Goal: Information Seeking & Learning: Compare options

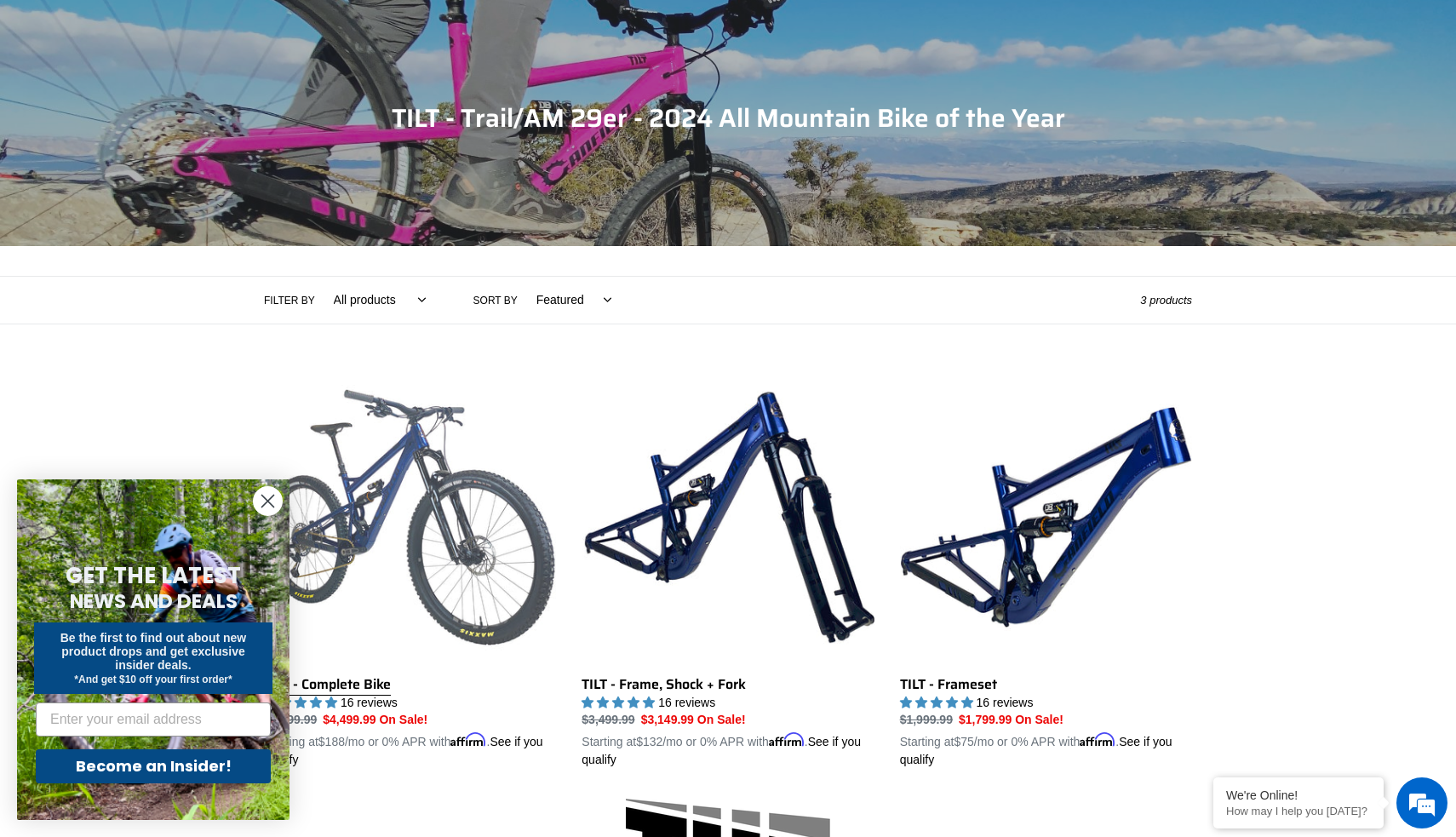
scroll to position [145, 0]
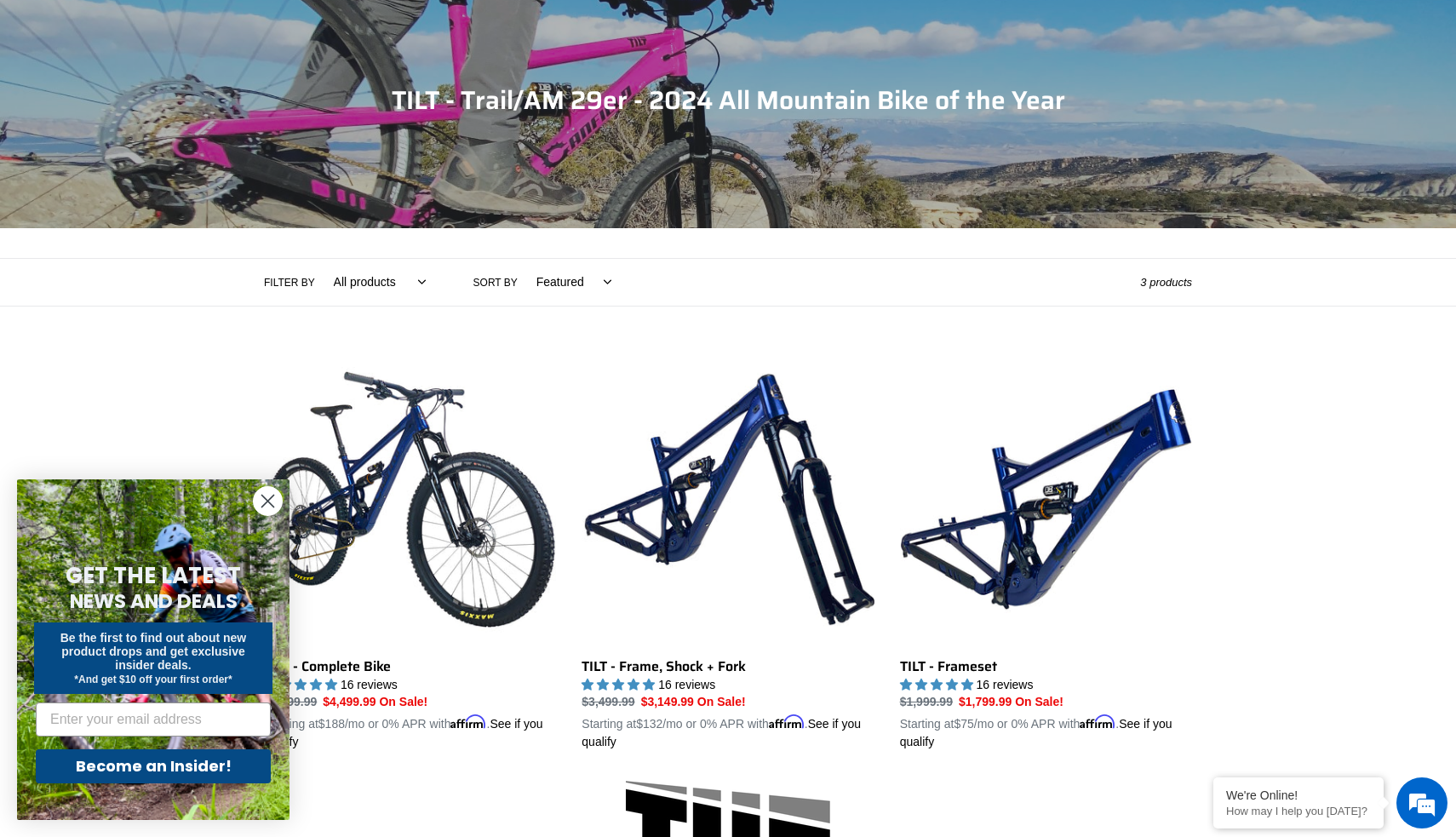
click at [265, 507] on circle "Close dialog" at bounding box center [268, 501] width 28 height 28
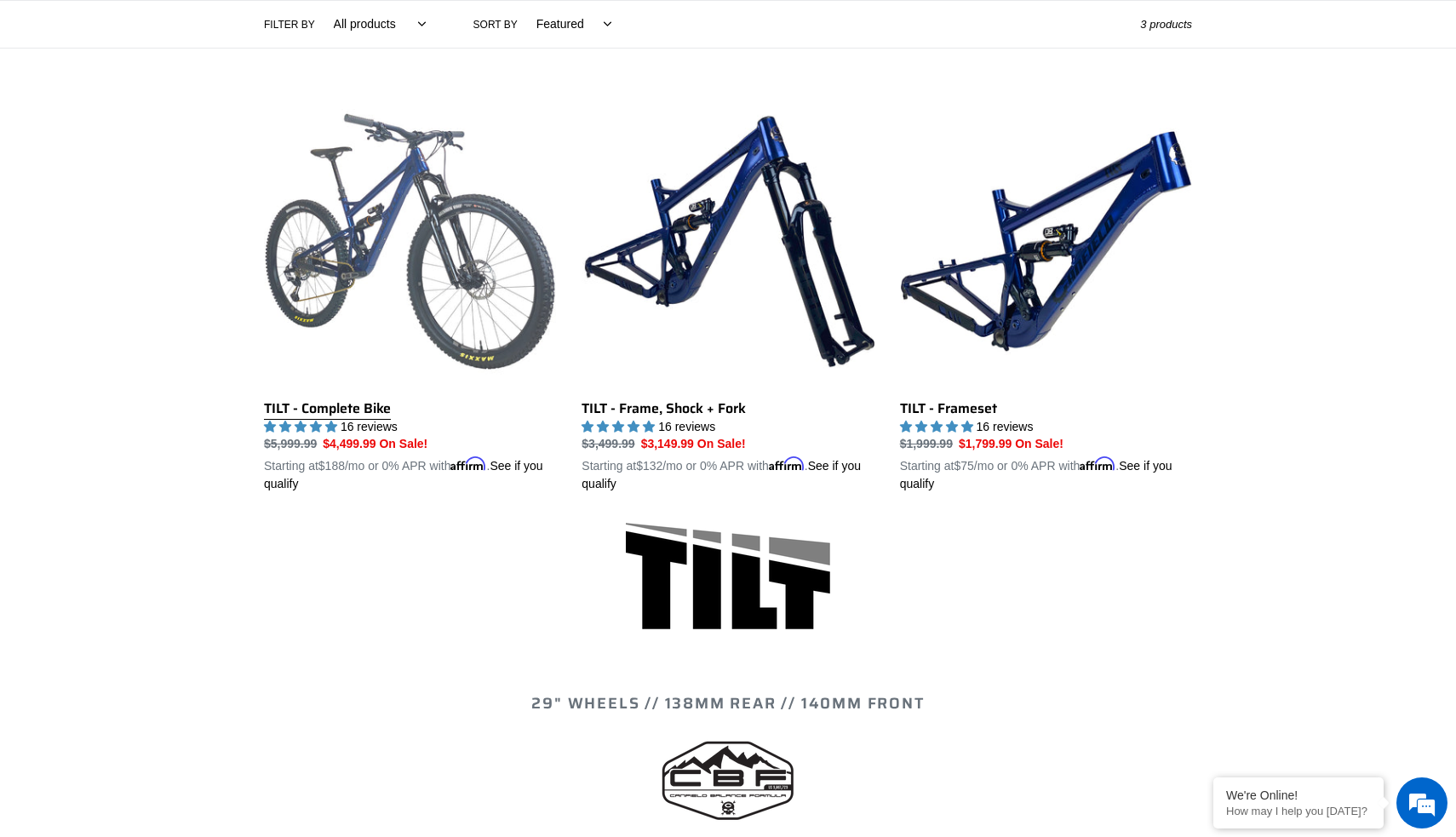
scroll to position [208, 0]
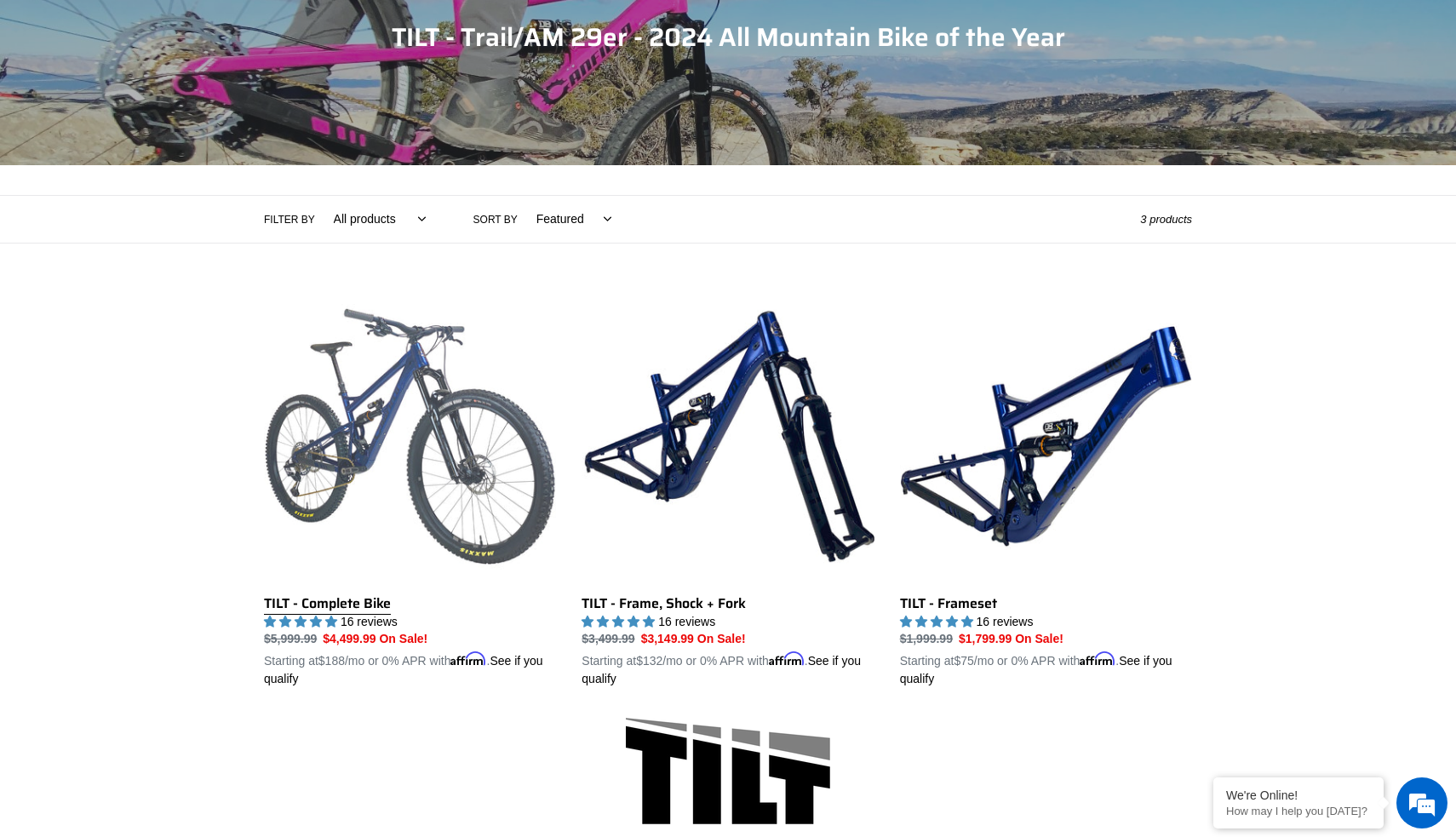
click at [389, 573] on link "TILT - Complete Bike" at bounding box center [410, 489] width 292 height 398
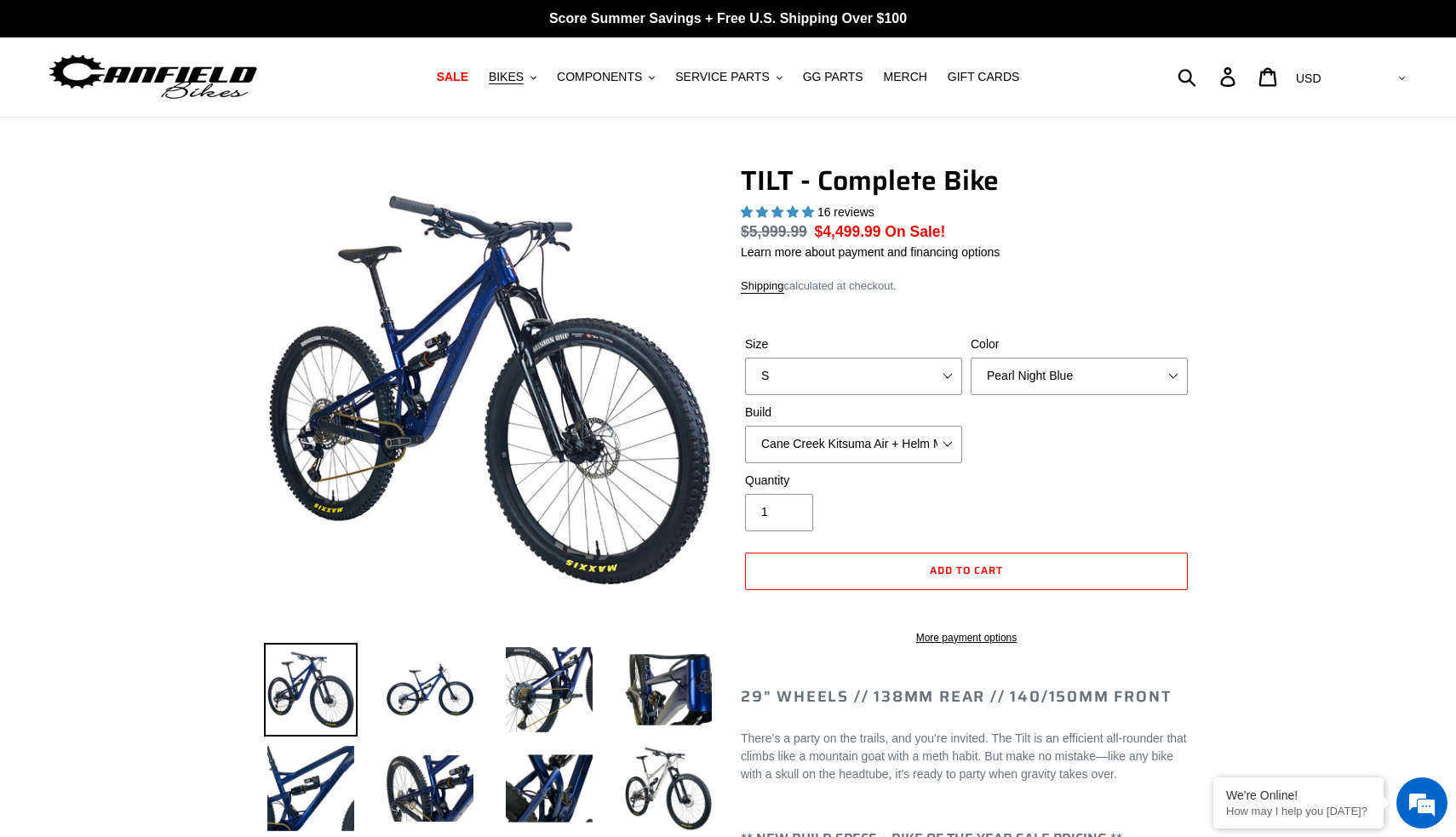
select select "highest-rating"
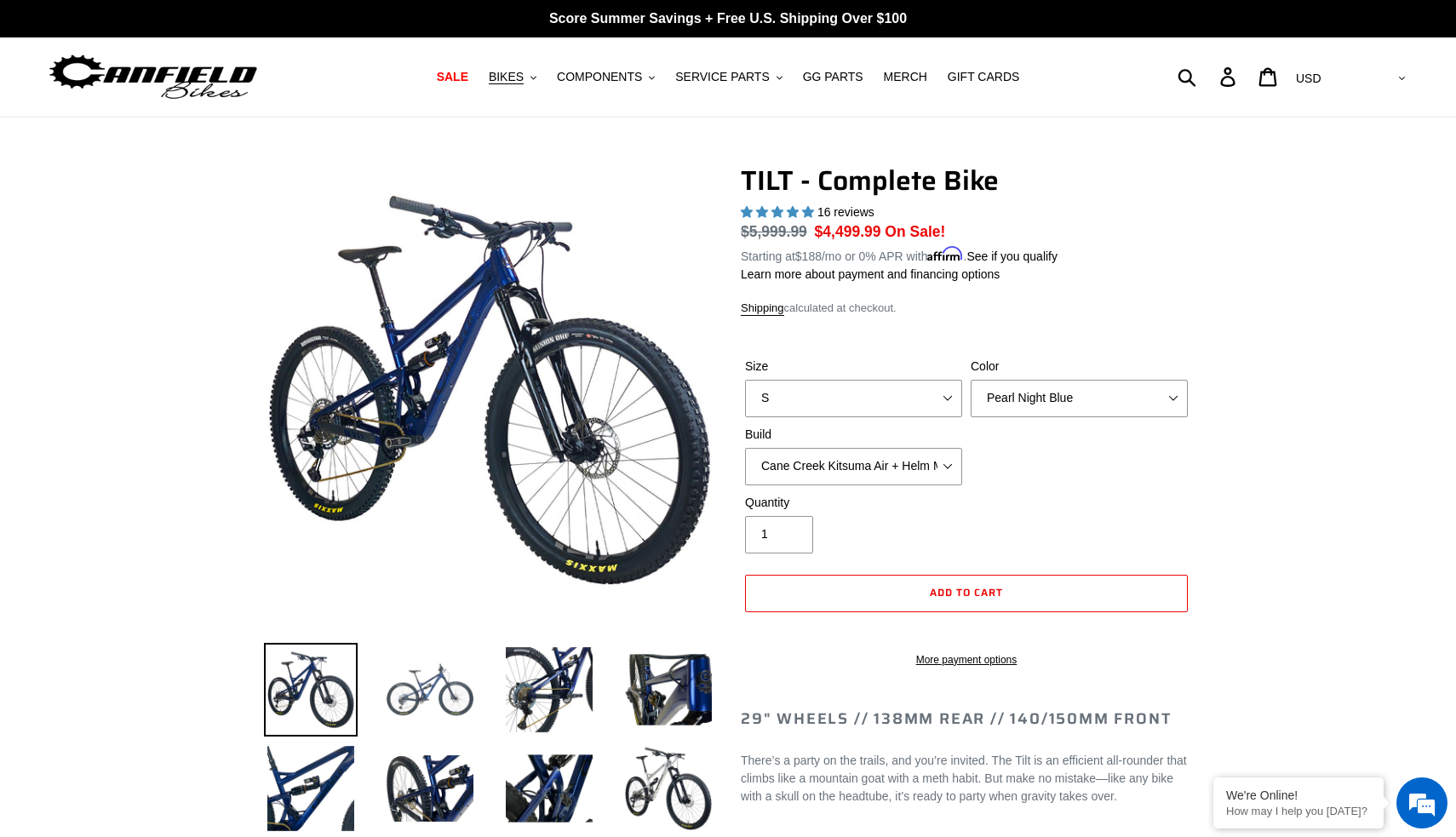
click at [432, 694] on img at bounding box center [429, 689] width 93 height 93
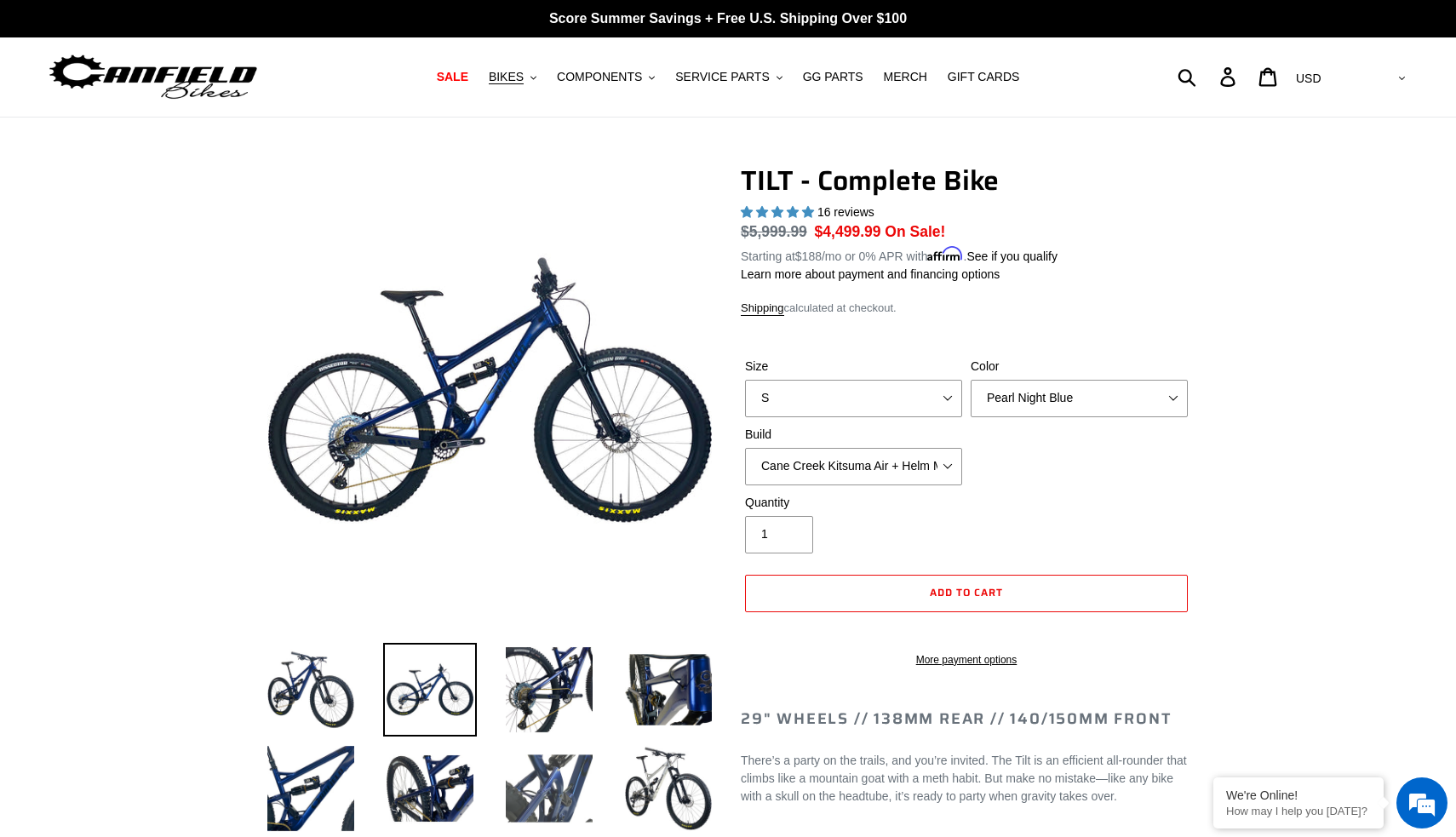
click at [552, 751] on img at bounding box center [548, 788] width 93 height 93
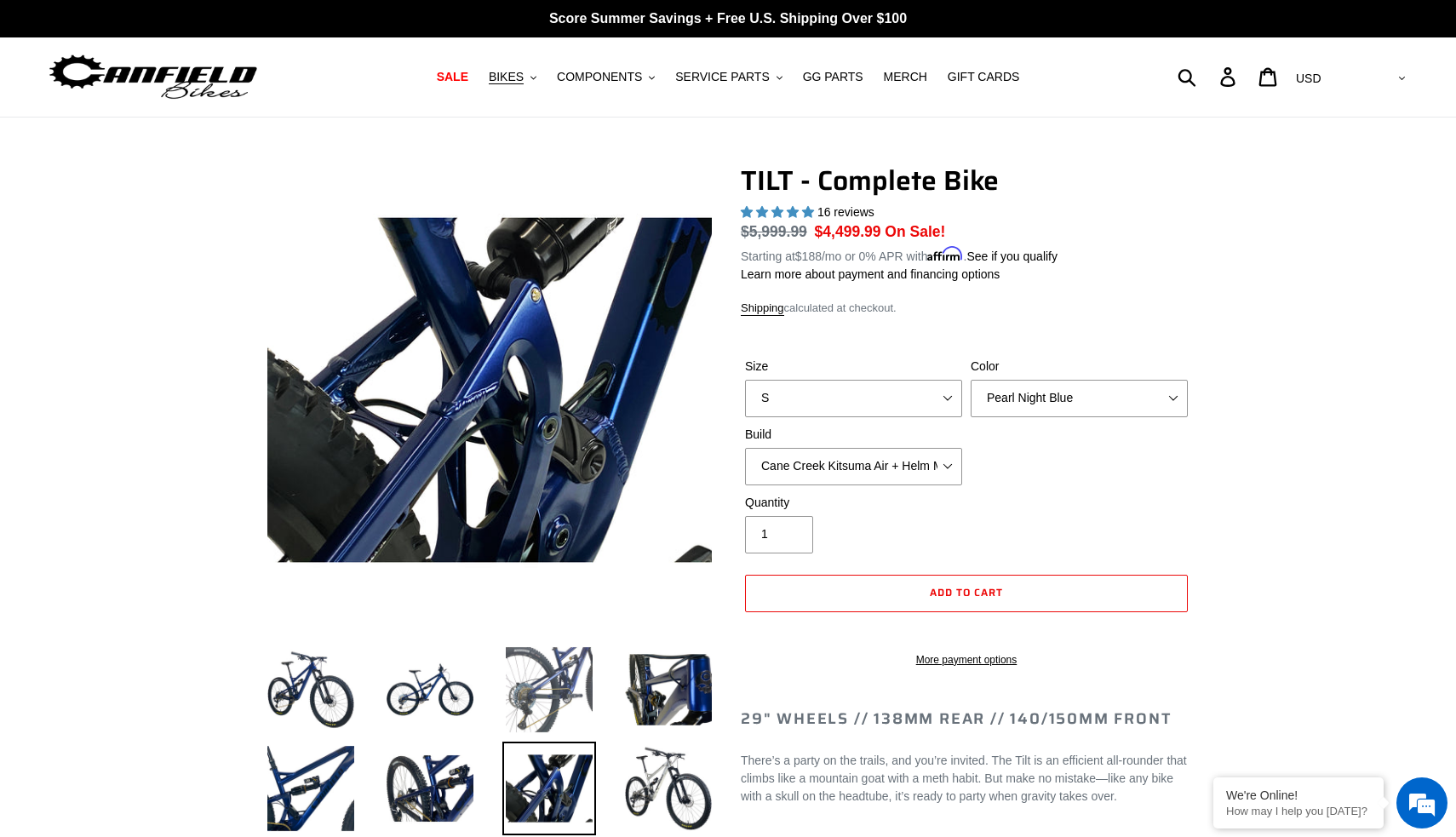
click at [552, 713] on img at bounding box center [548, 689] width 93 height 93
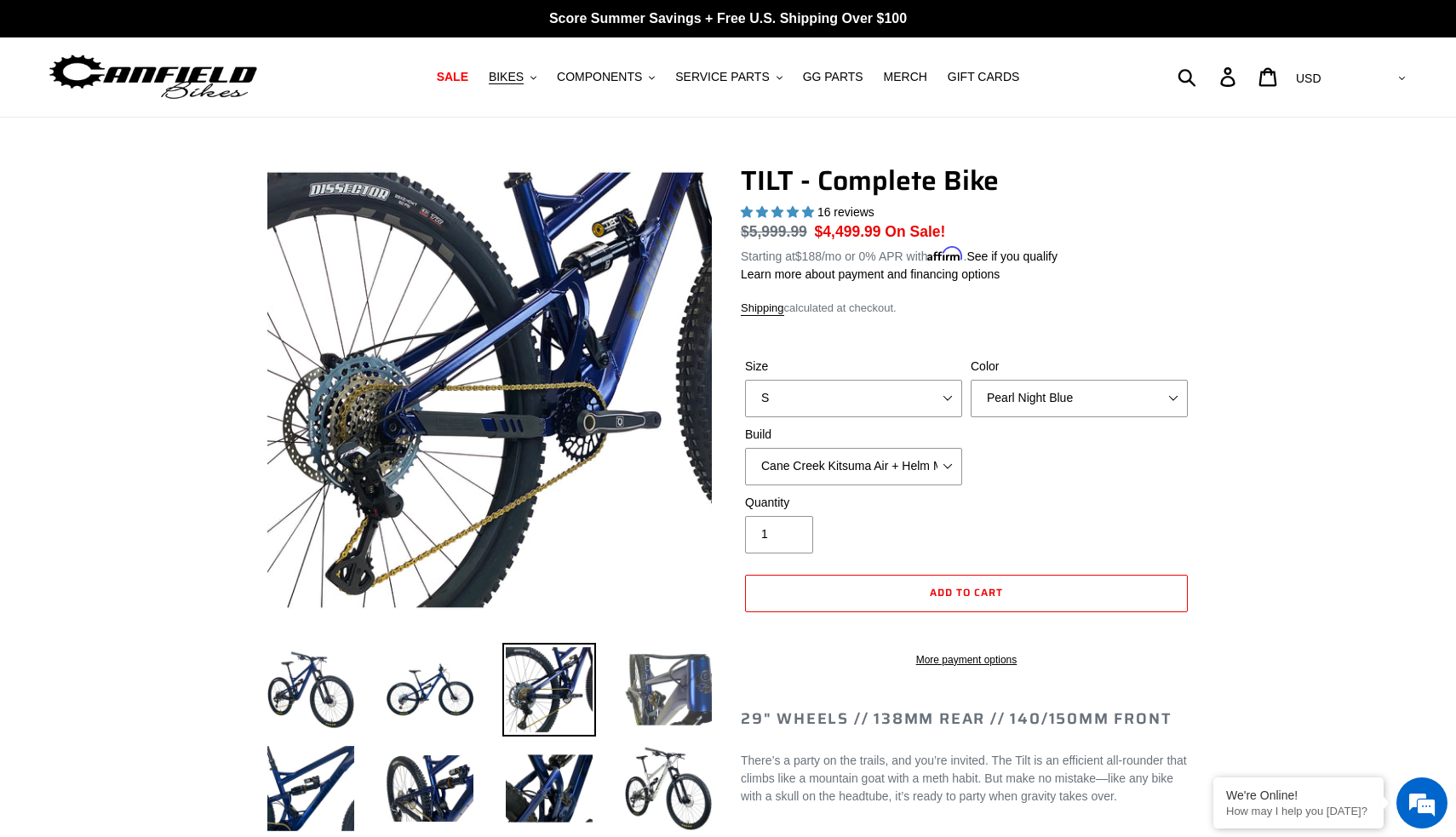
click at [634, 690] on img at bounding box center [668, 689] width 93 height 93
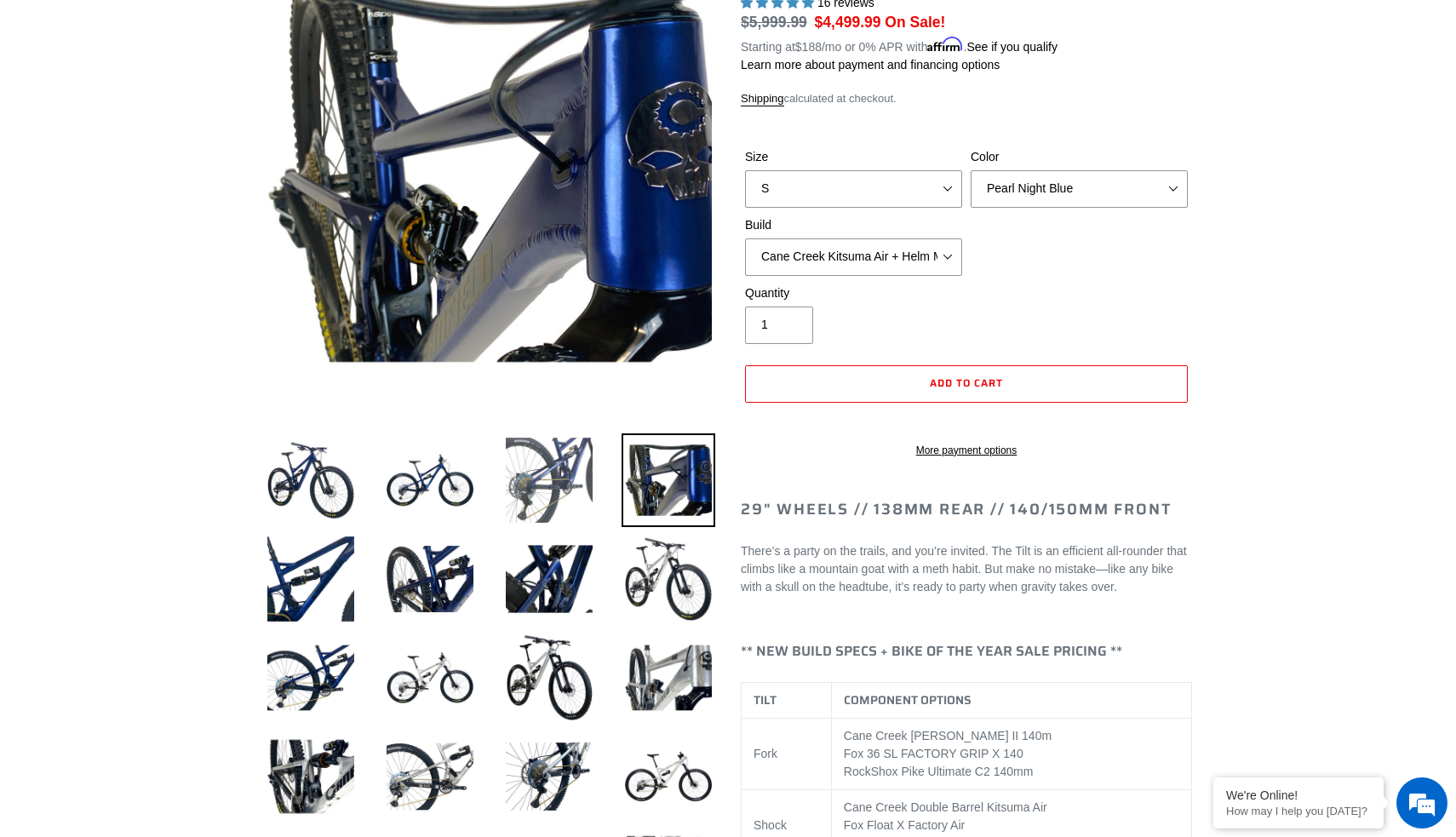
scroll to position [222, 0]
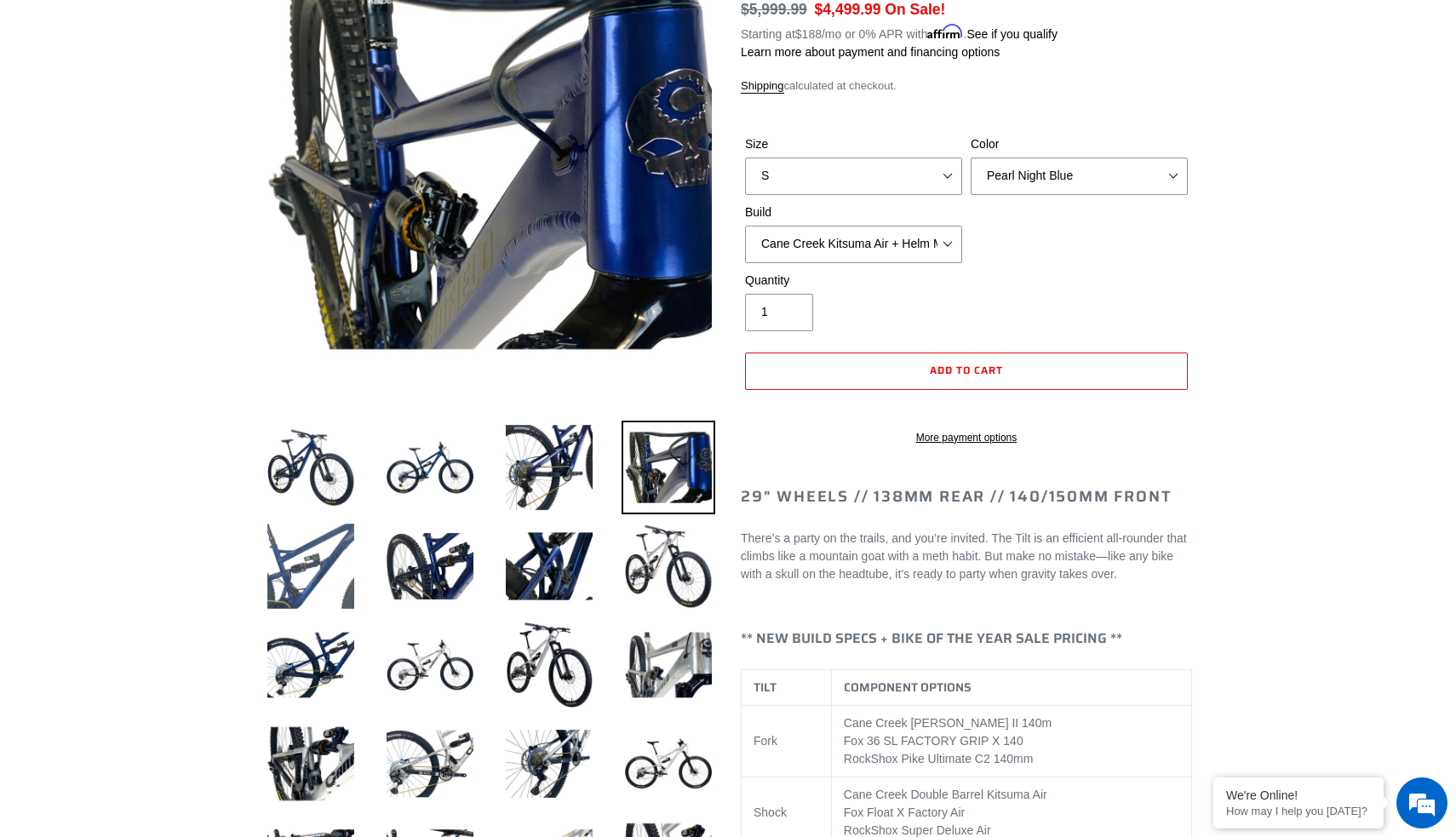
click at [330, 589] on img at bounding box center [310, 566] width 93 height 93
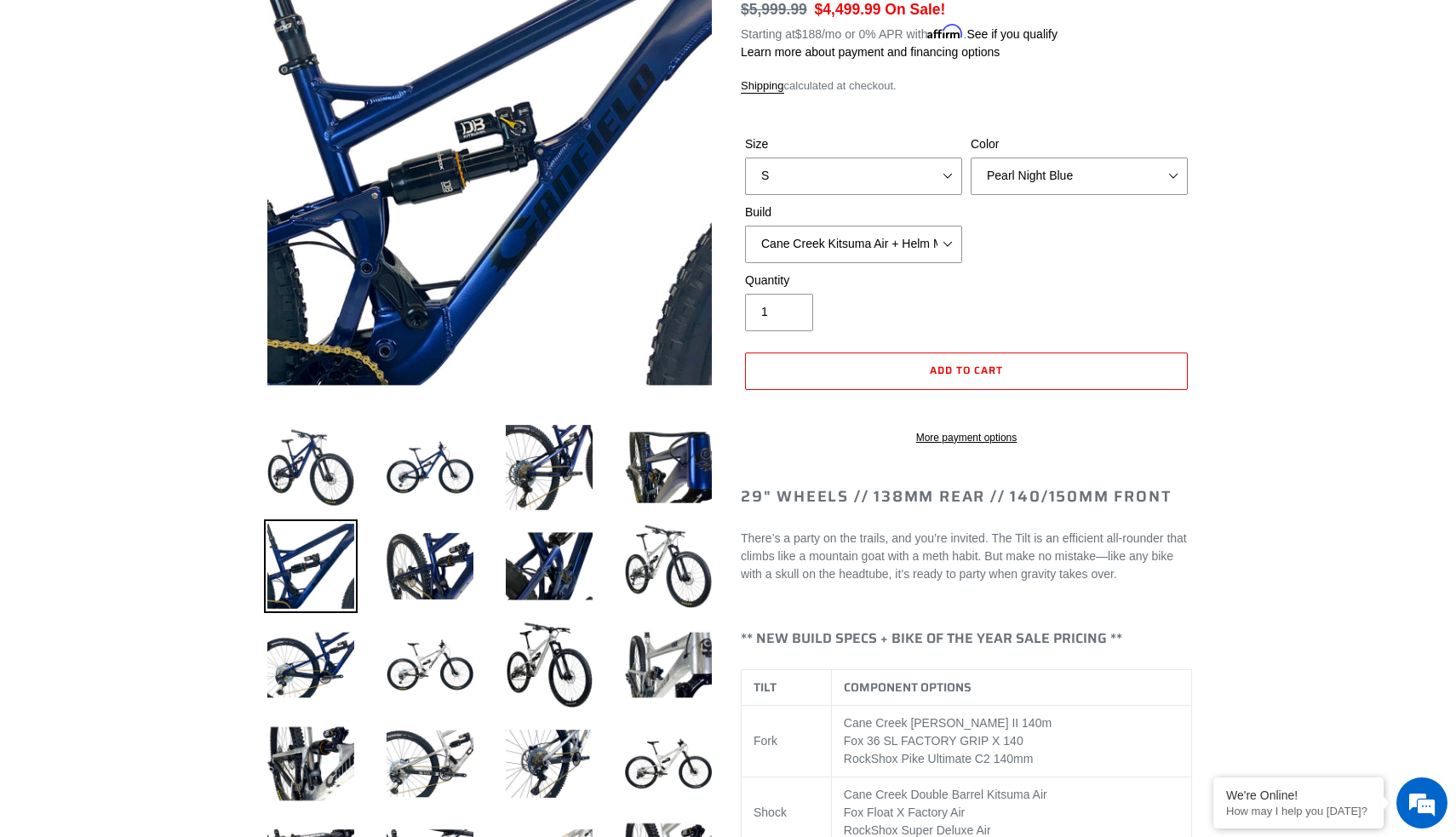
click at [378, 578] on li at bounding box center [417, 570] width 119 height 99
click at [411, 577] on img at bounding box center [429, 566] width 93 height 93
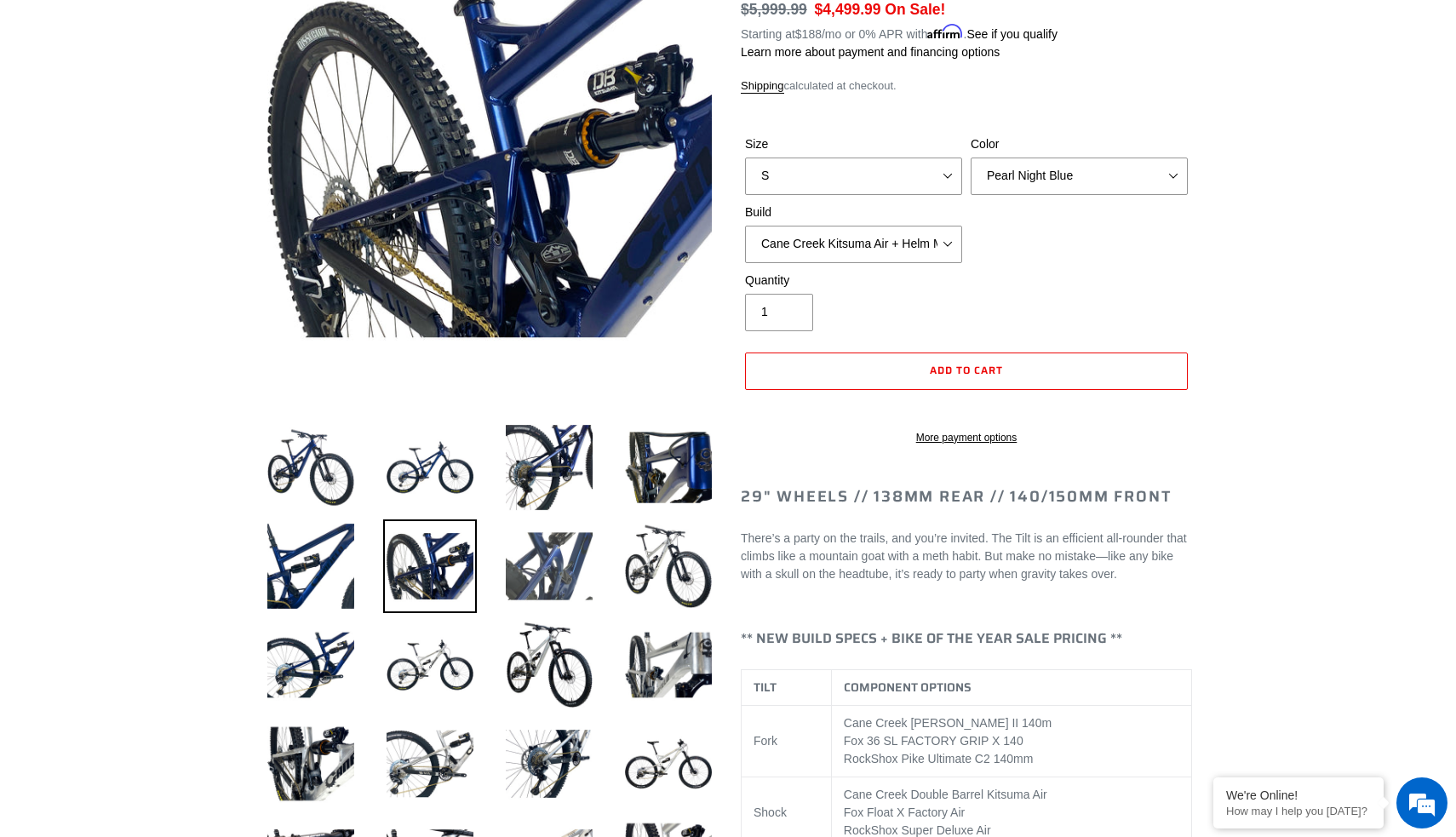
click at [520, 562] on img at bounding box center [548, 566] width 93 height 93
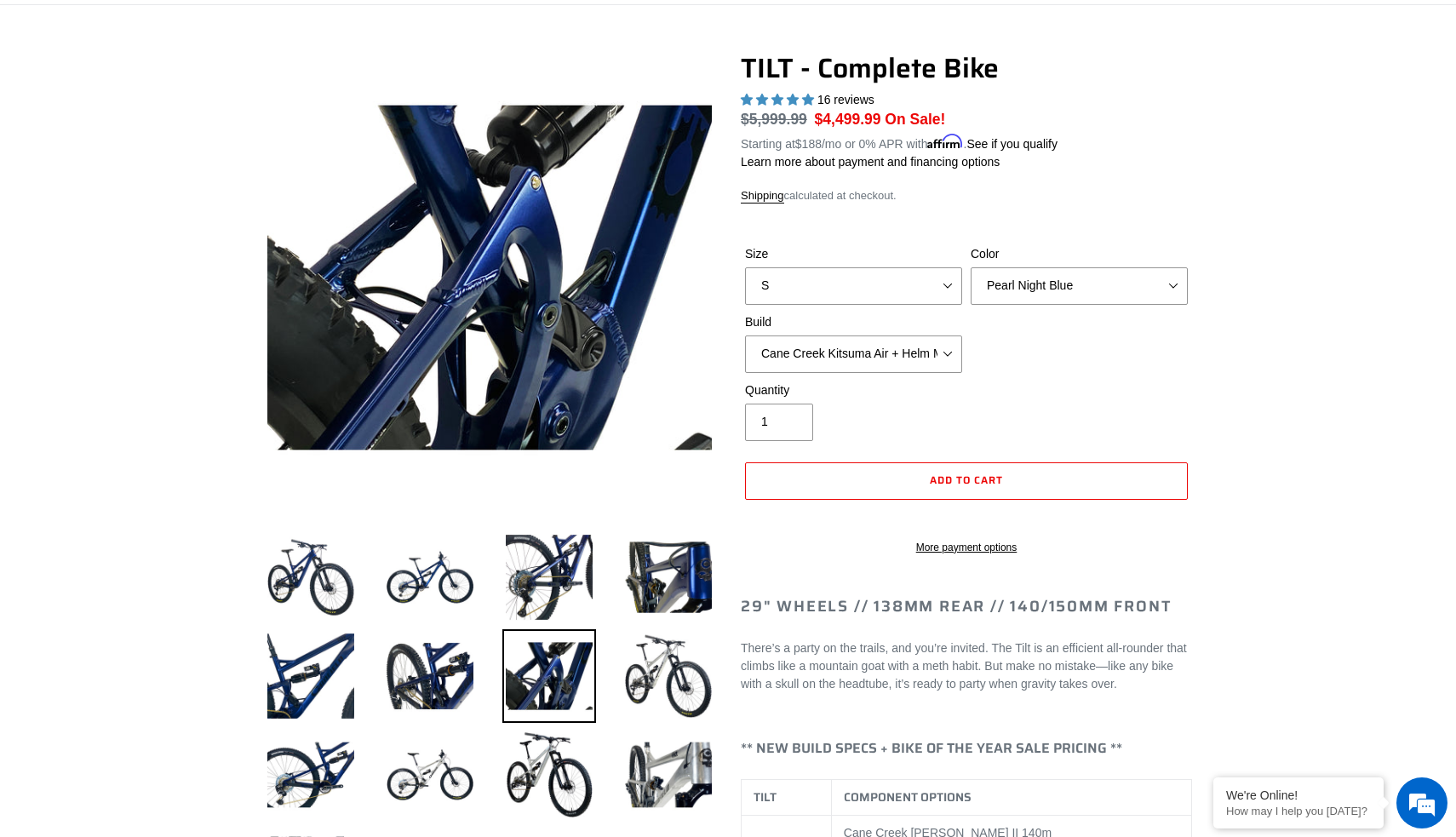
scroll to position [109, 0]
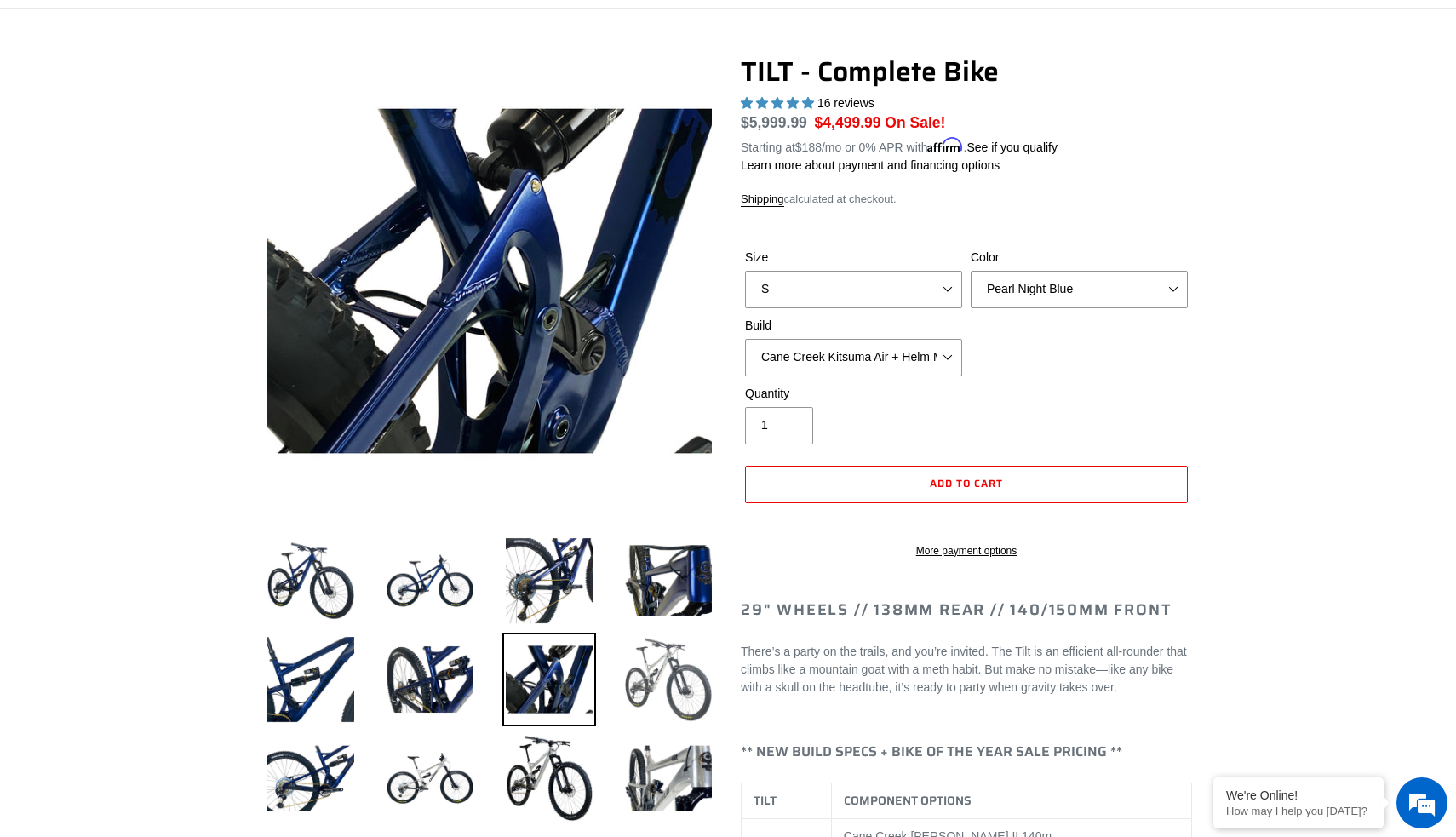
click at [646, 634] on img at bounding box center [668, 679] width 93 height 93
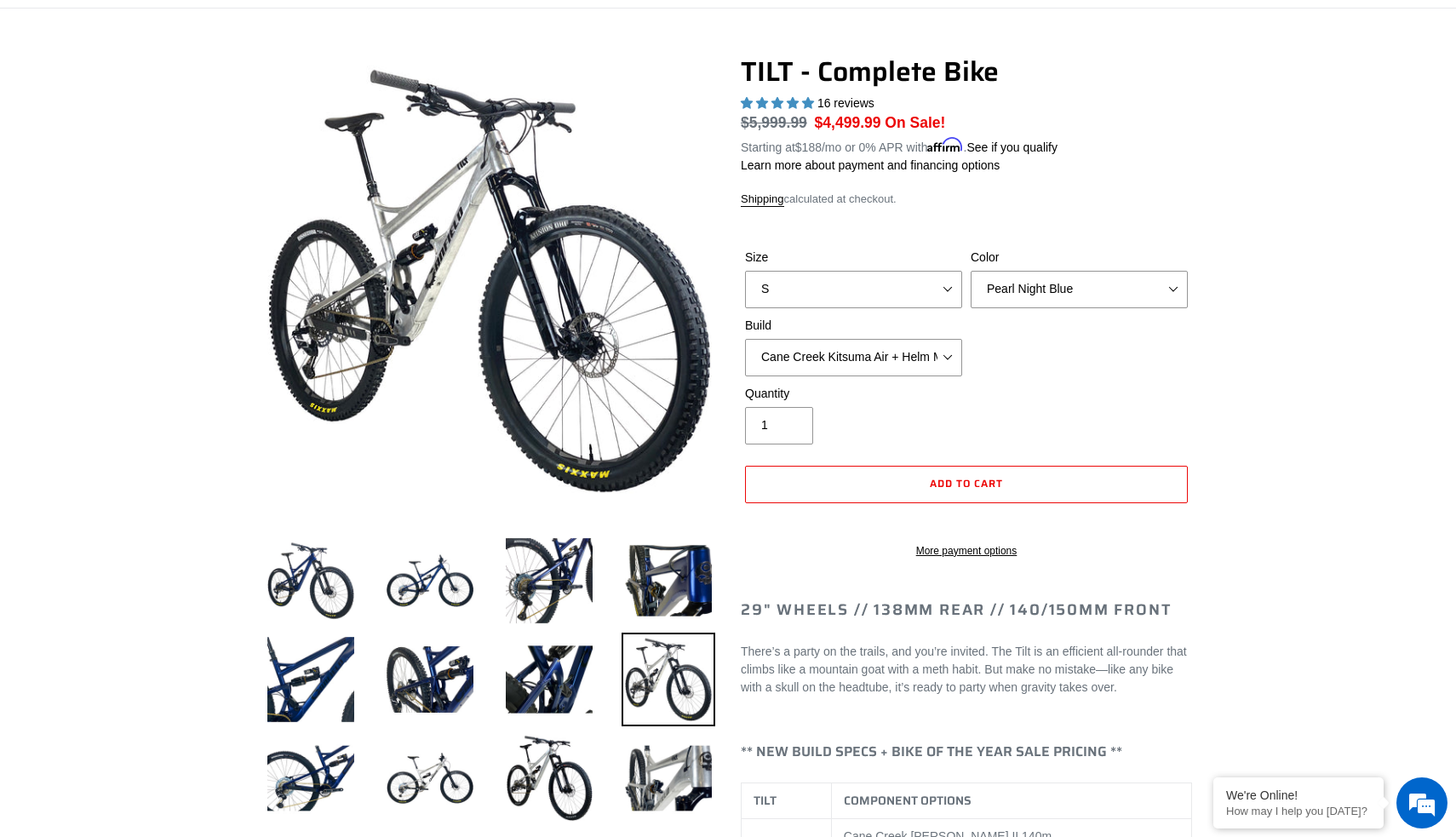
click at [654, 657] on img at bounding box center [668, 679] width 93 height 93
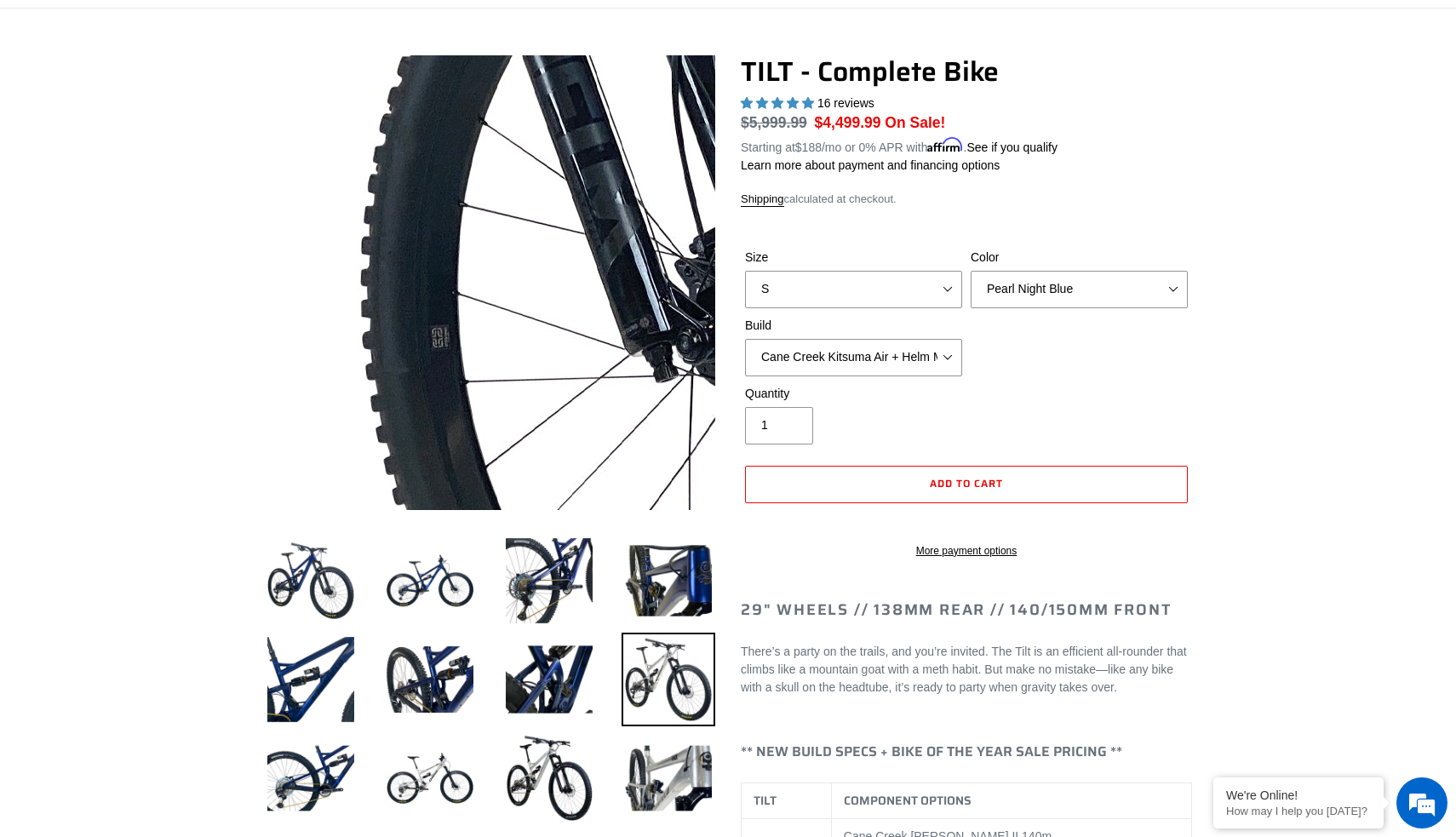
click at [520, 356] on img at bounding box center [405, 73] width 1744 height 1744
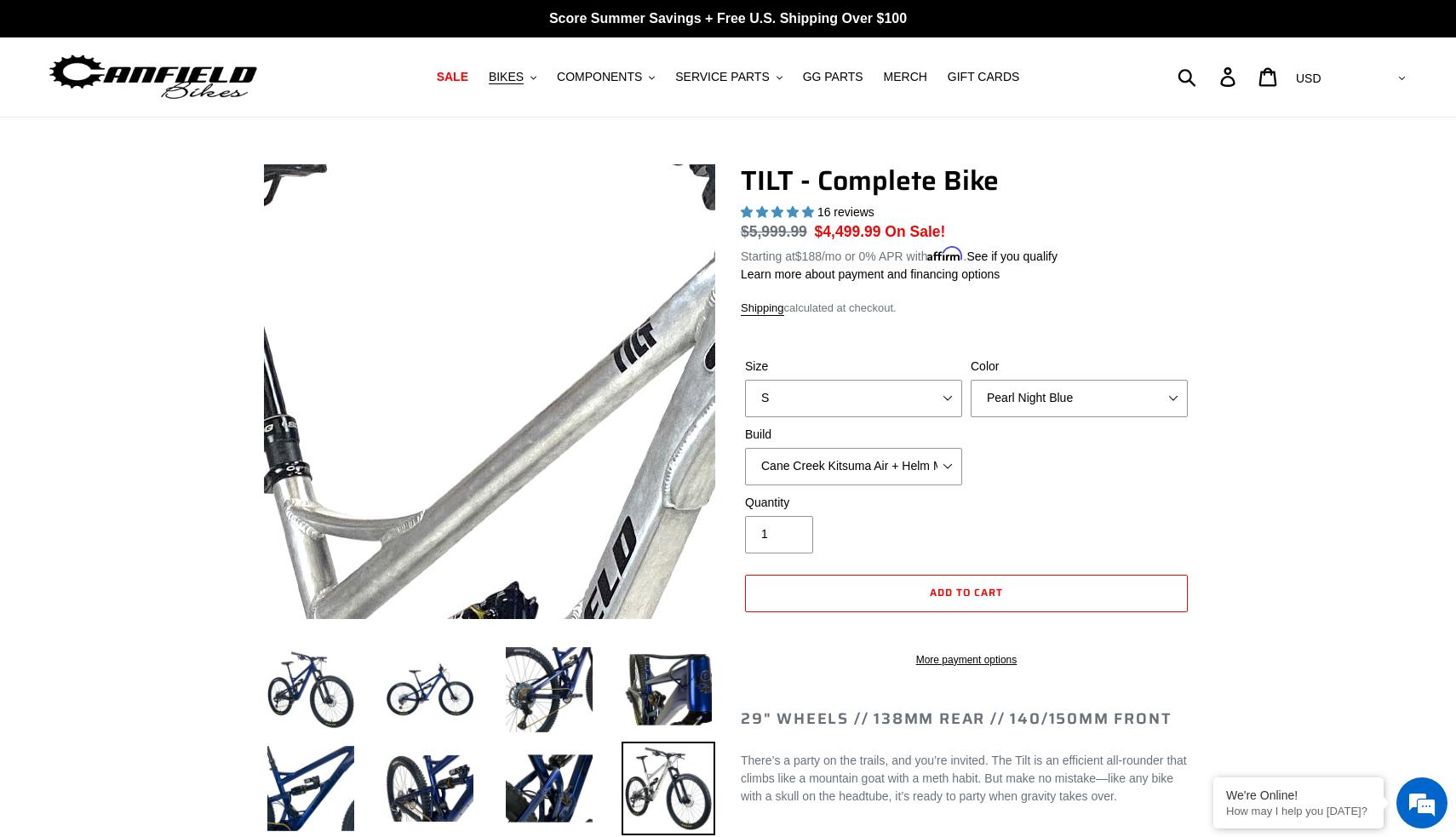
scroll to position [0, 0]
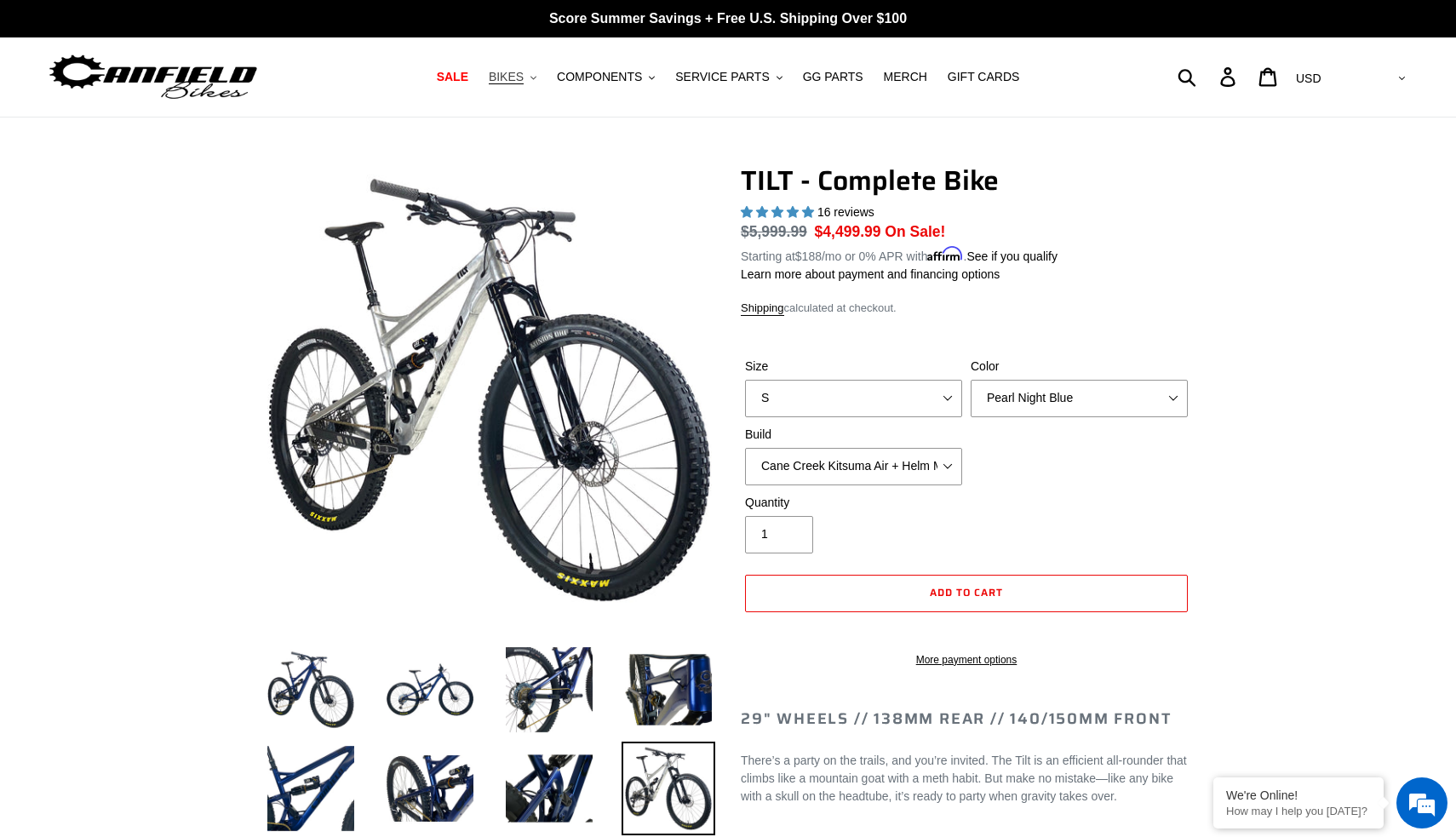
click at [515, 75] on span "BIKES" at bounding box center [507, 77] width 35 height 15
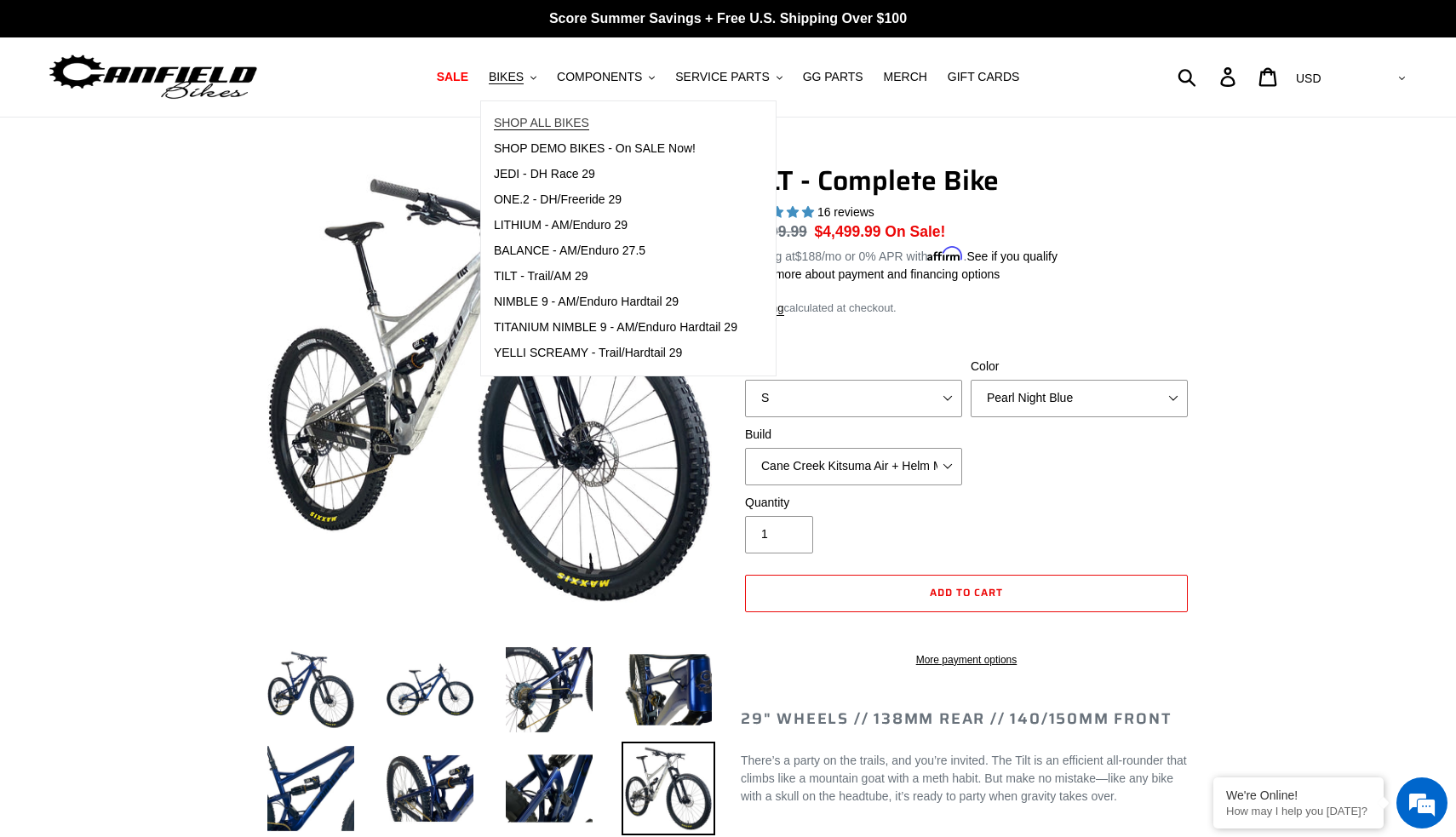
click at [568, 119] on span "SHOP ALL BIKES" at bounding box center [541, 123] width 95 height 15
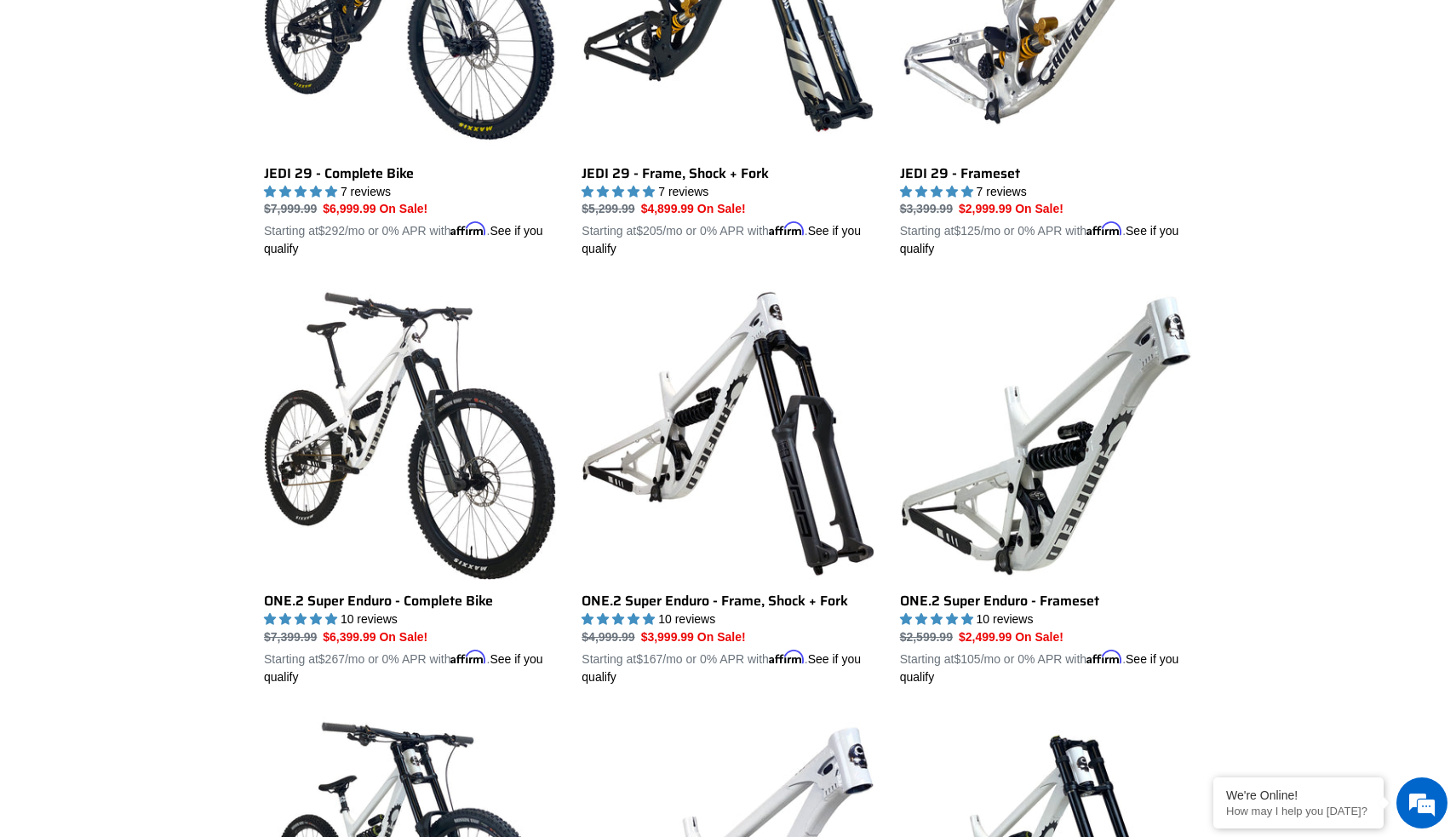
scroll to position [2352, 0]
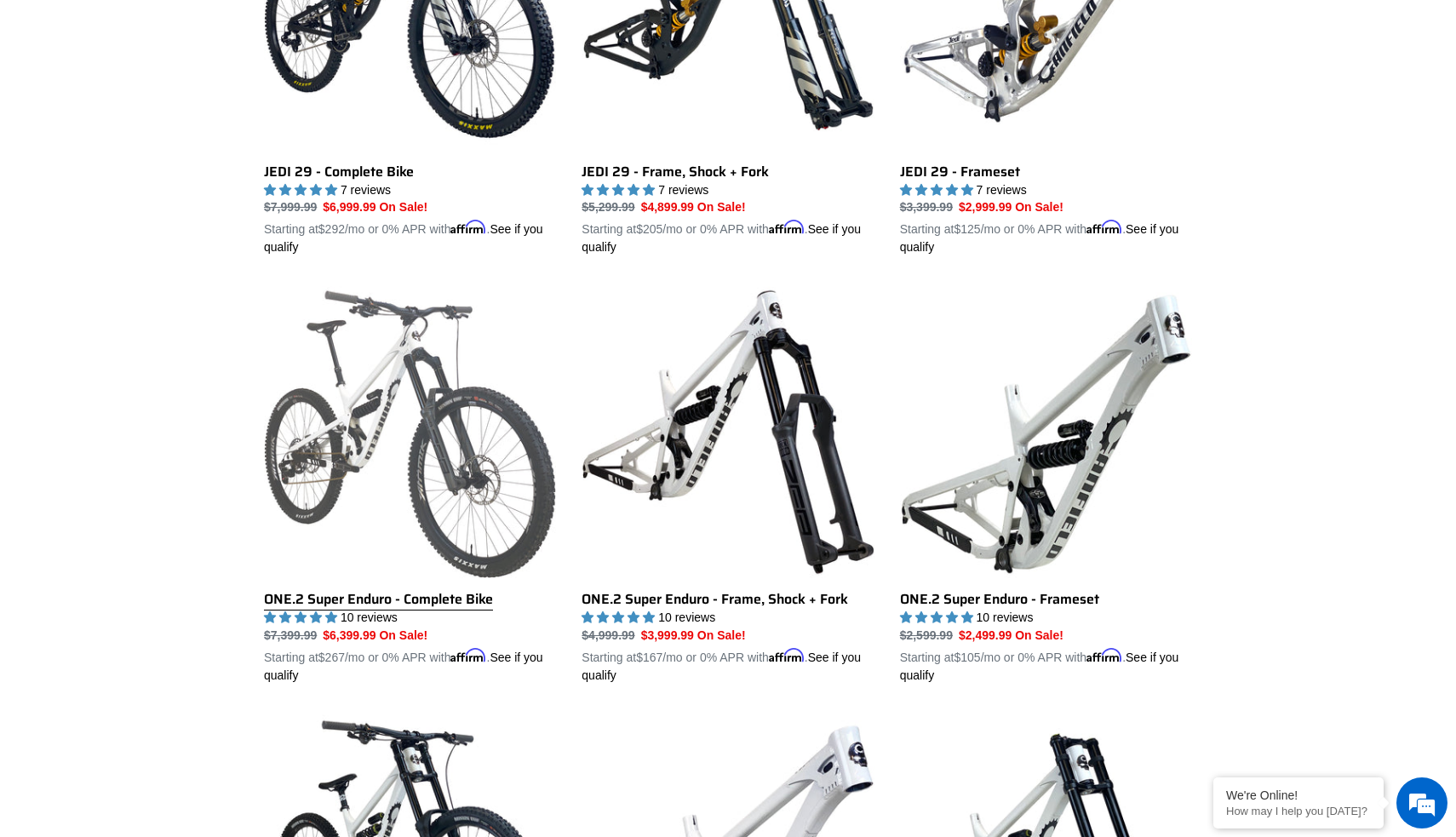
click at [422, 479] on link "ONE.2 Super Enduro - Complete Bike" at bounding box center [410, 485] width 292 height 398
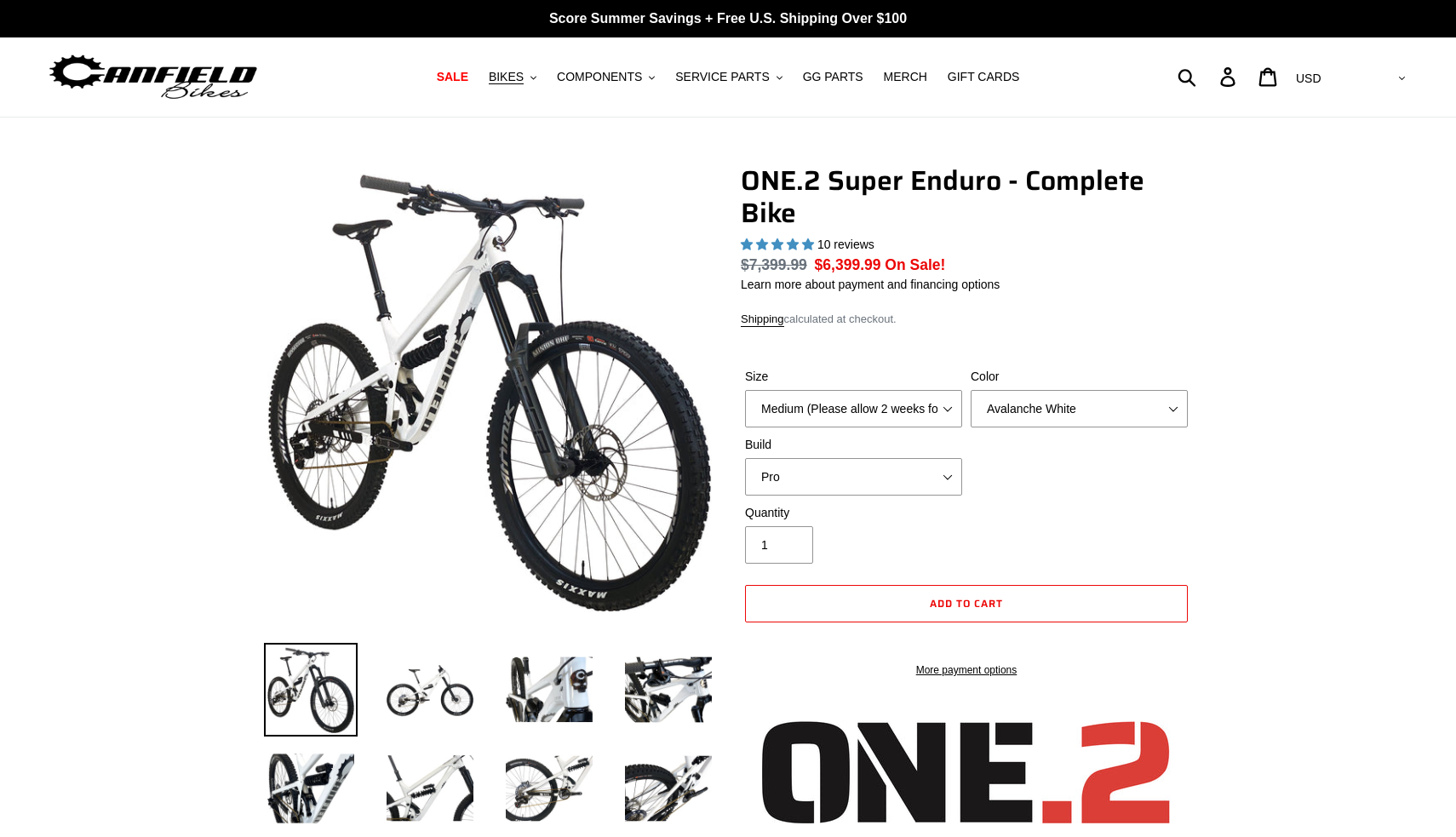
select select "highest-rating"
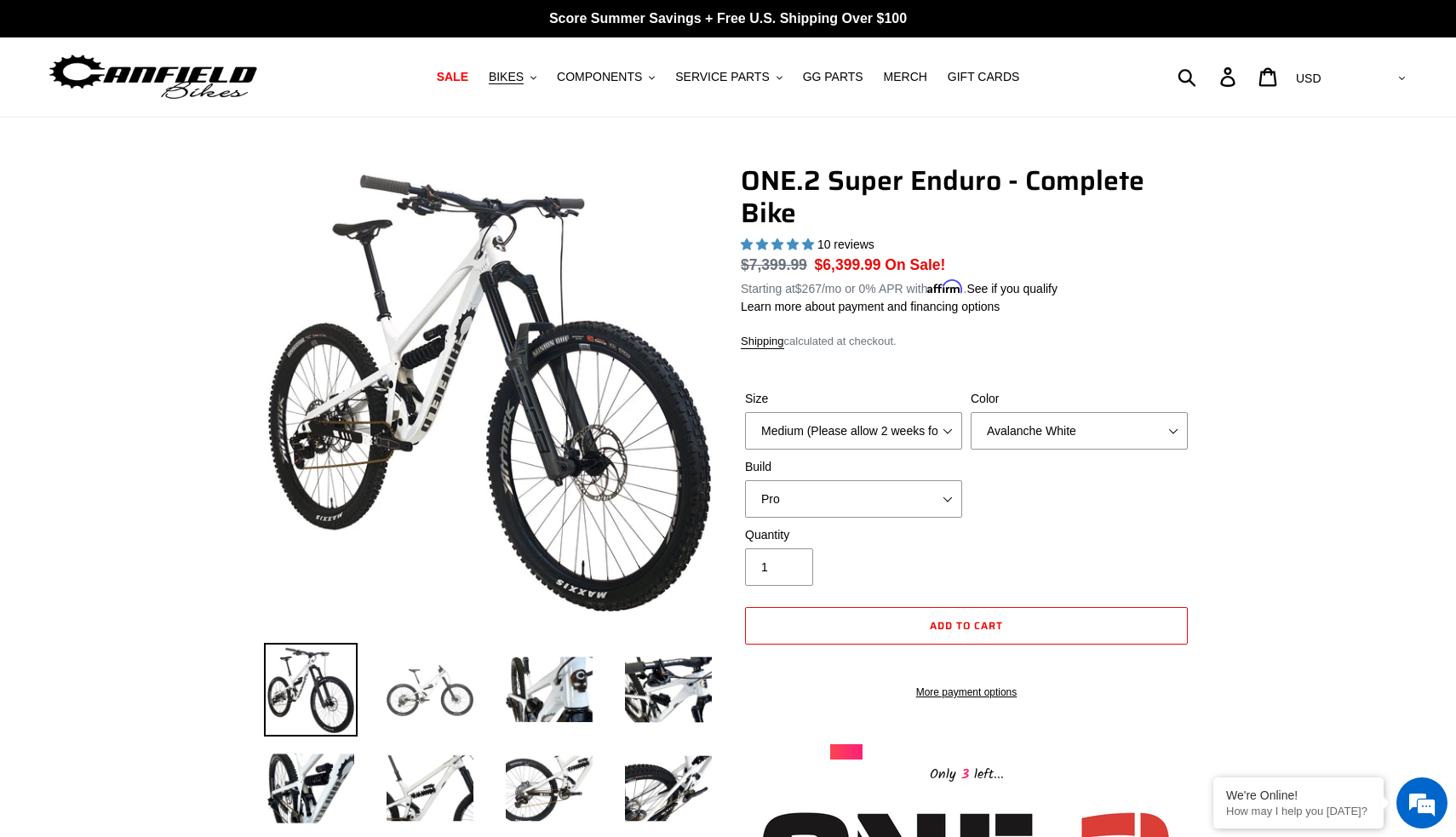
click at [422, 676] on img at bounding box center [429, 689] width 93 height 93
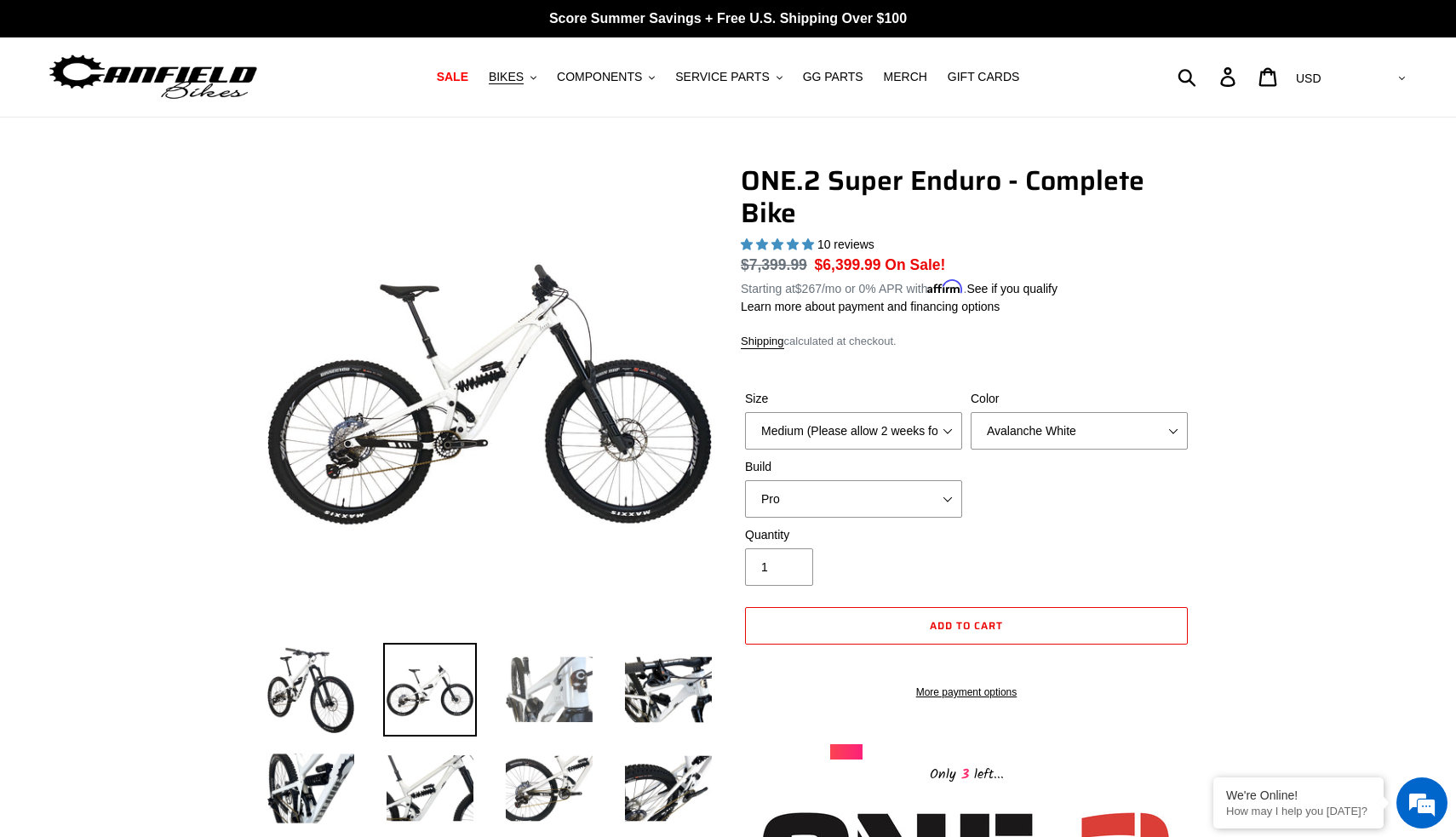
click at [561, 670] on img at bounding box center [548, 689] width 93 height 93
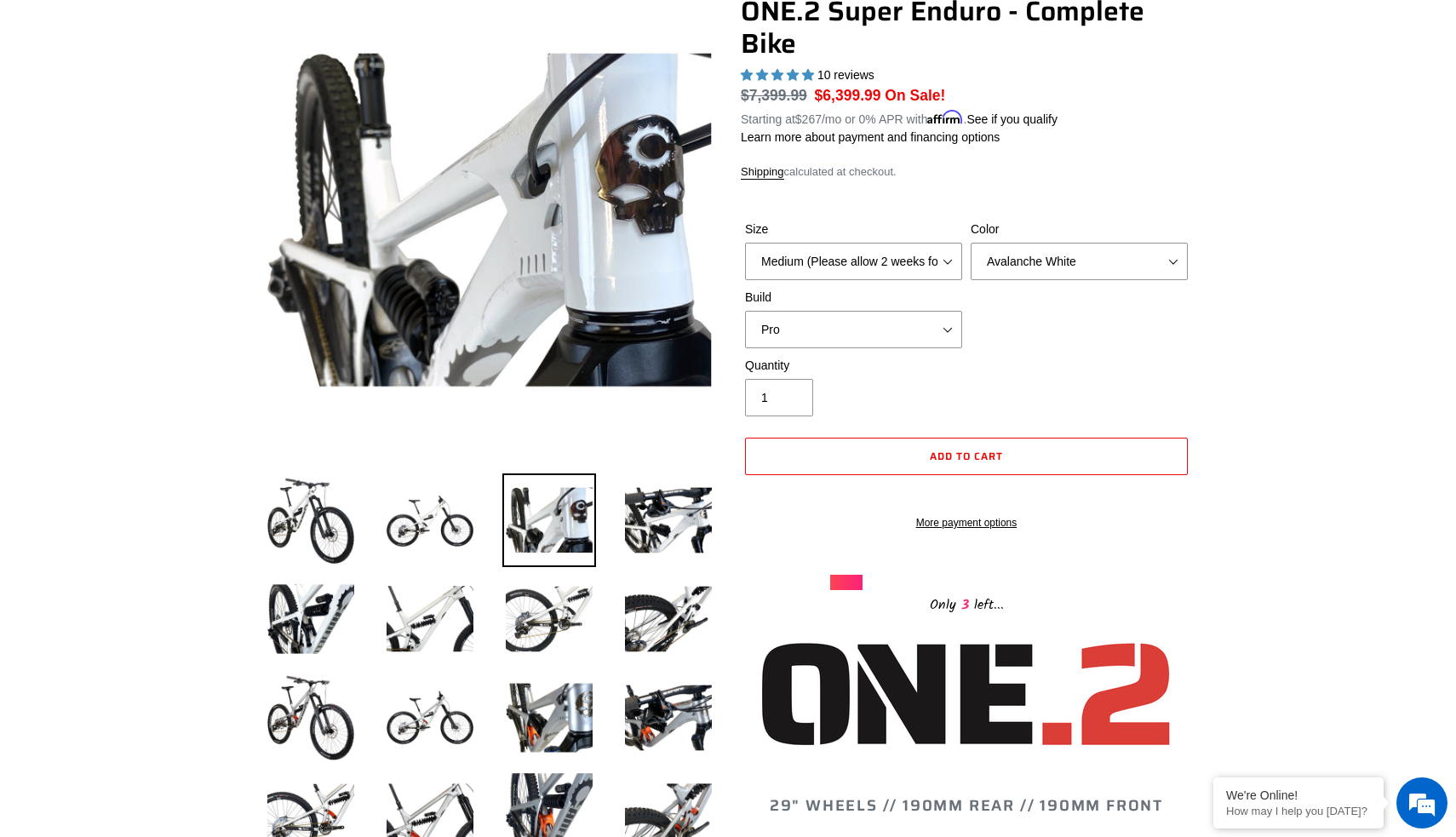
scroll to position [170, 0]
click at [323, 526] on img at bounding box center [310, 519] width 93 height 93
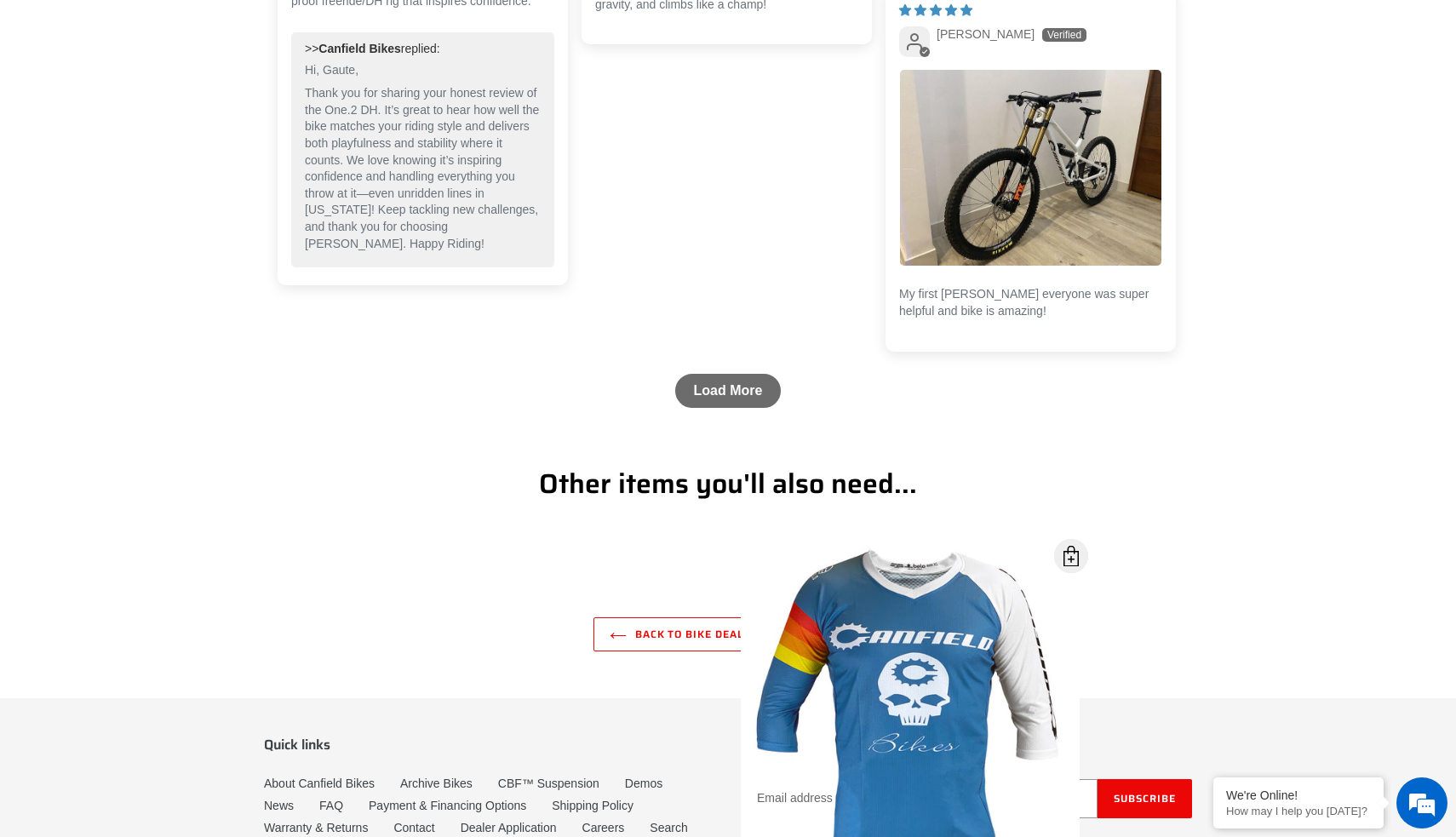
scroll to position [4987, 0]
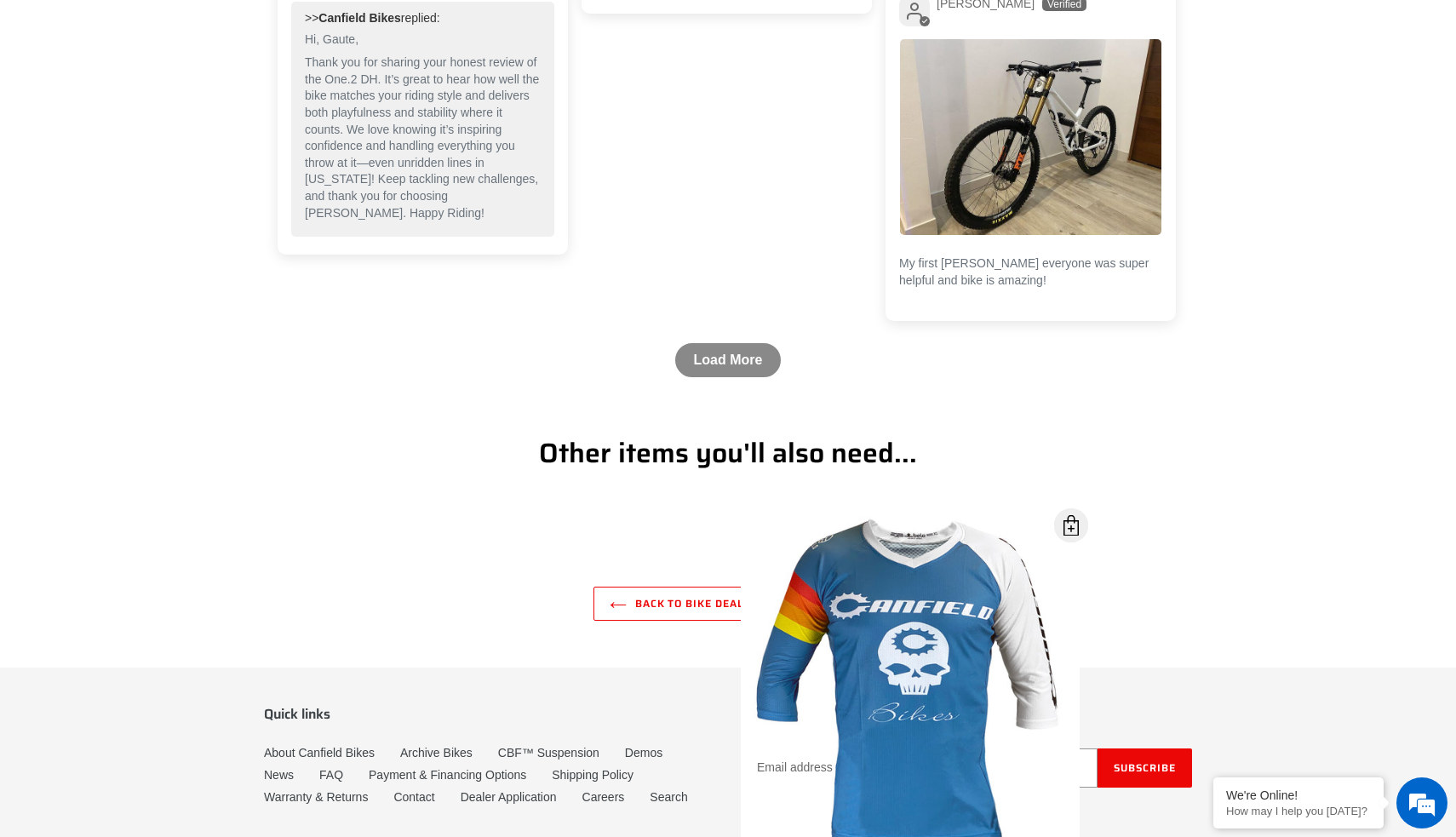
click at [731, 378] on link "Load More" at bounding box center [728, 360] width 106 height 34
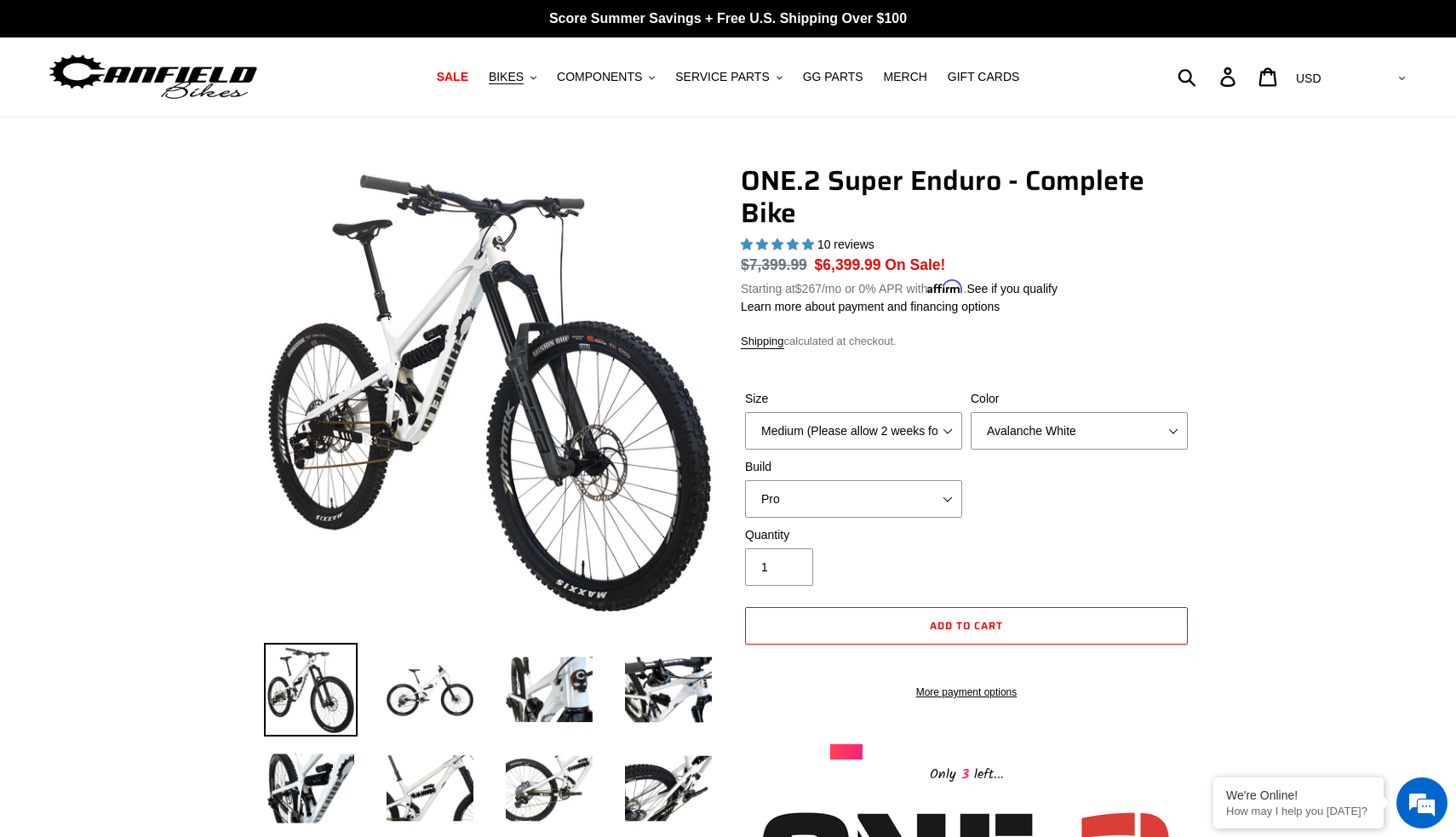
scroll to position [0, 0]
